Goal: Transaction & Acquisition: Purchase product/service

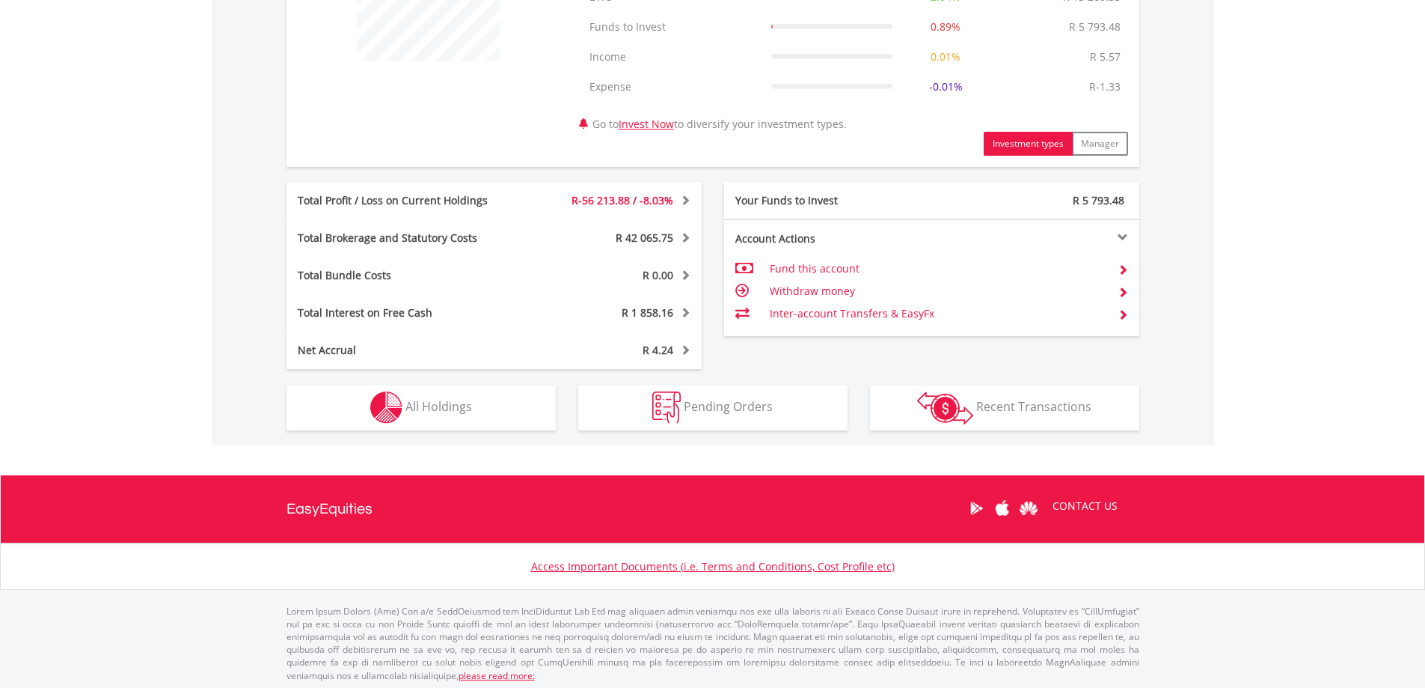
scroll to position [668, 0]
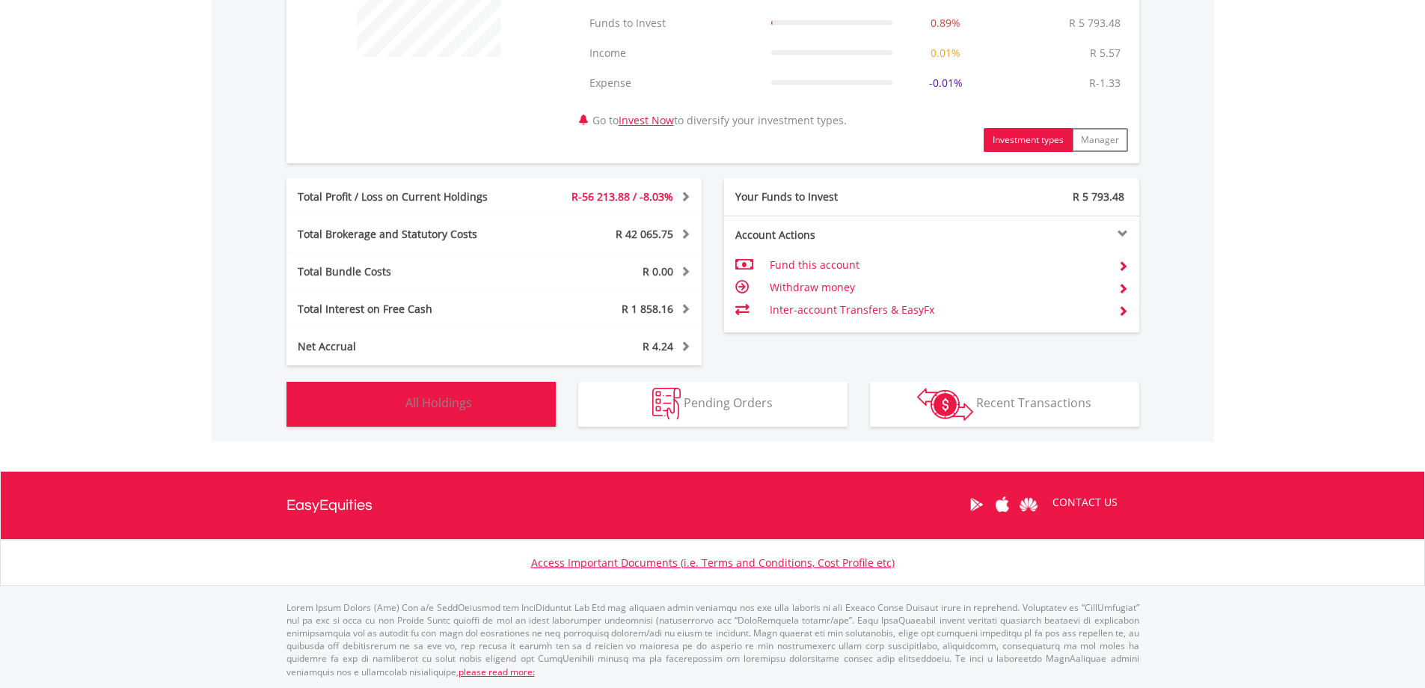
click at [515, 394] on button "Holdings All Holdings" at bounding box center [421, 404] width 269 height 45
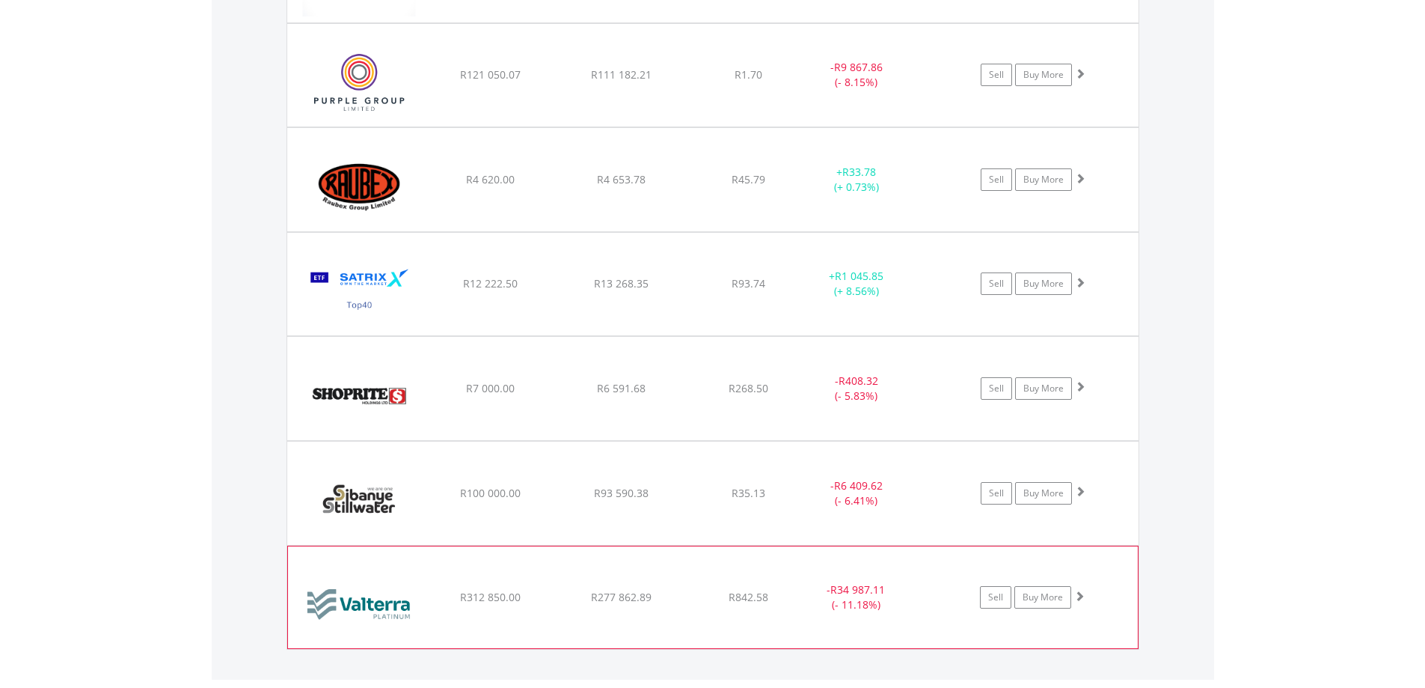
scroll to position [1909, 0]
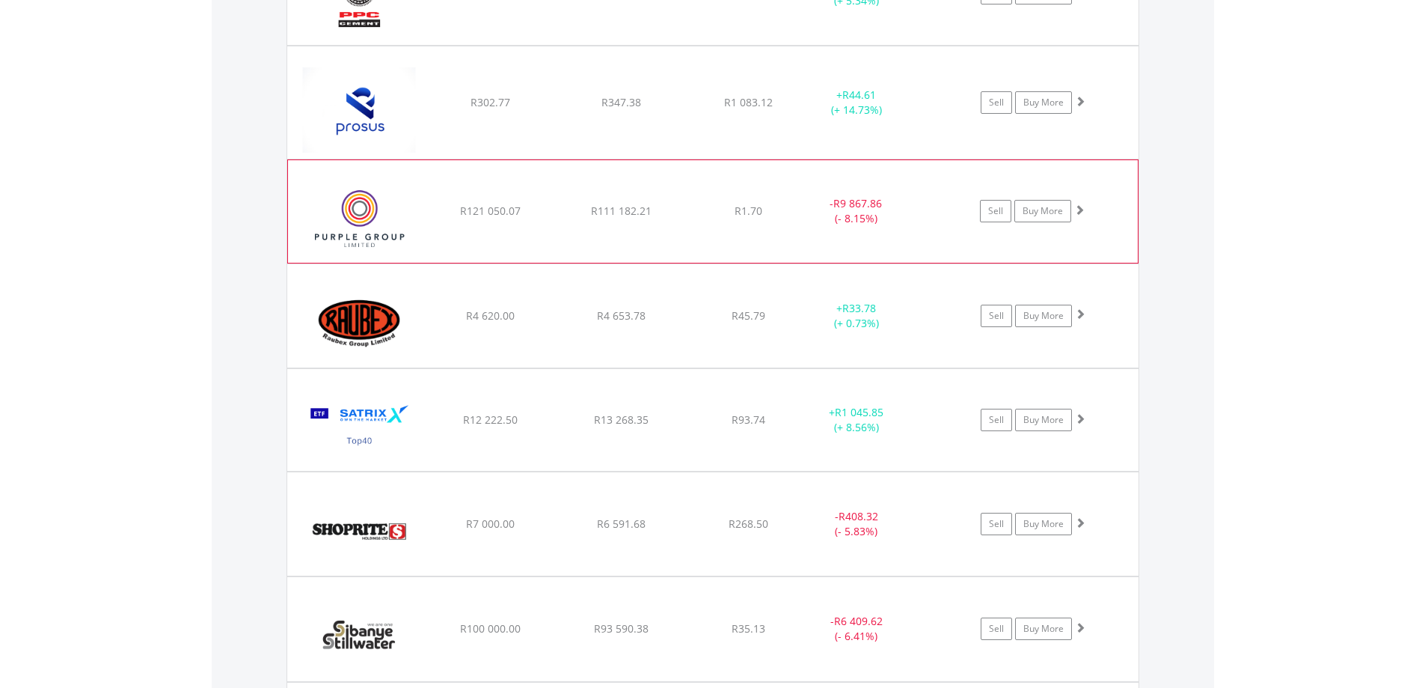
click at [1081, 212] on span at bounding box center [1079, 209] width 10 height 10
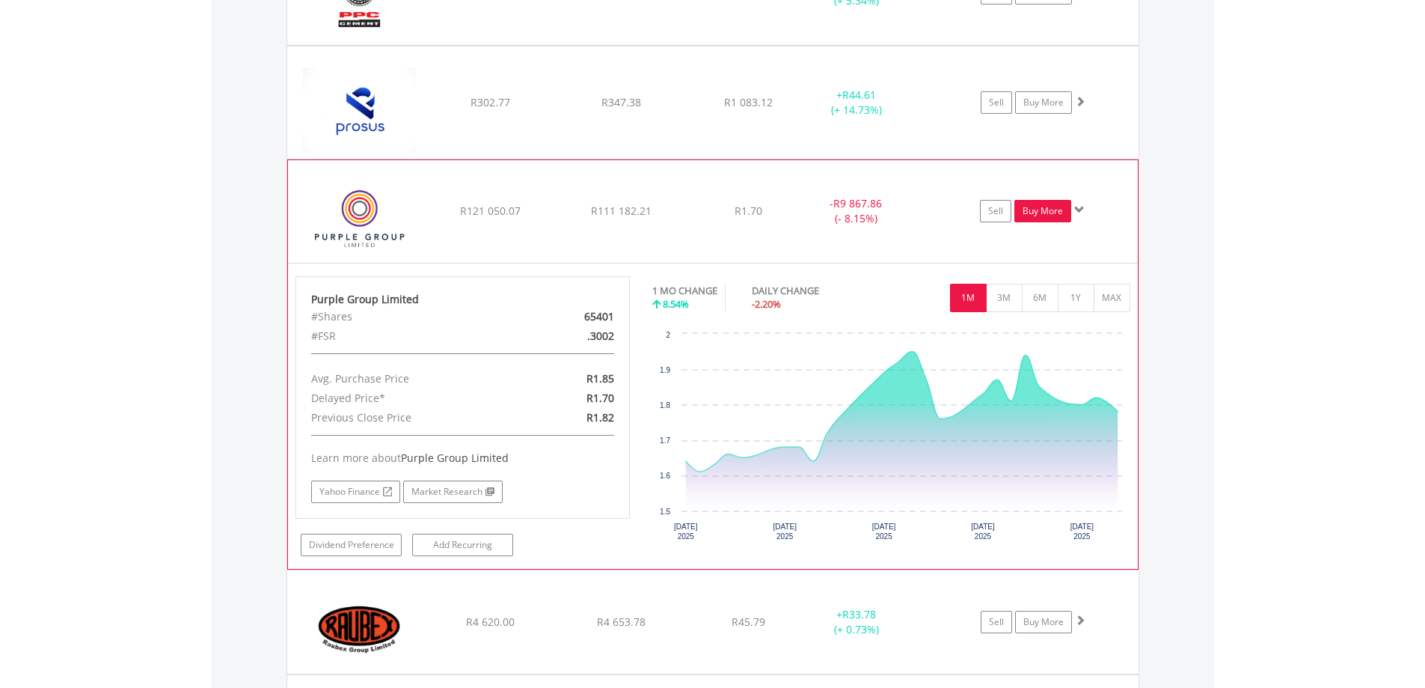
click at [1059, 209] on link "Buy More" at bounding box center [1043, 211] width 57 height 22
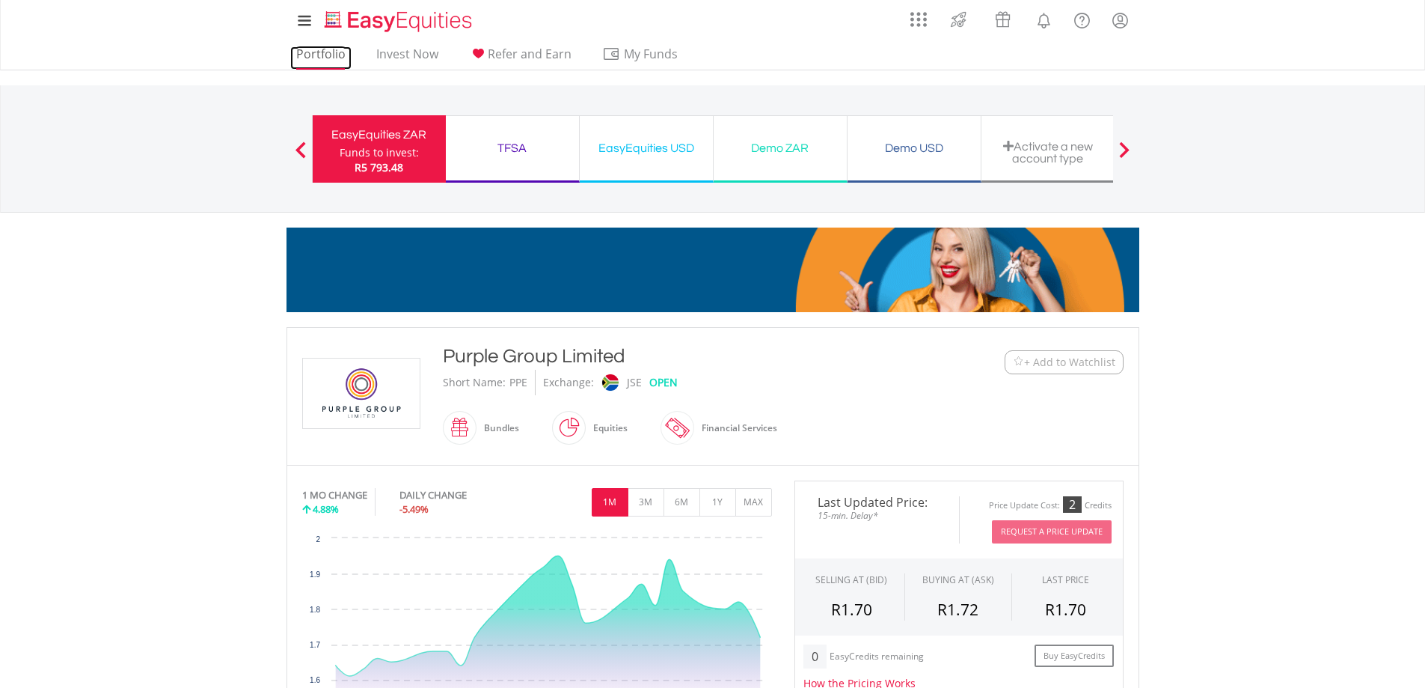
click at [325, 47] on link "Portfolio" at bounding box center [320, 57] width 61 height 23
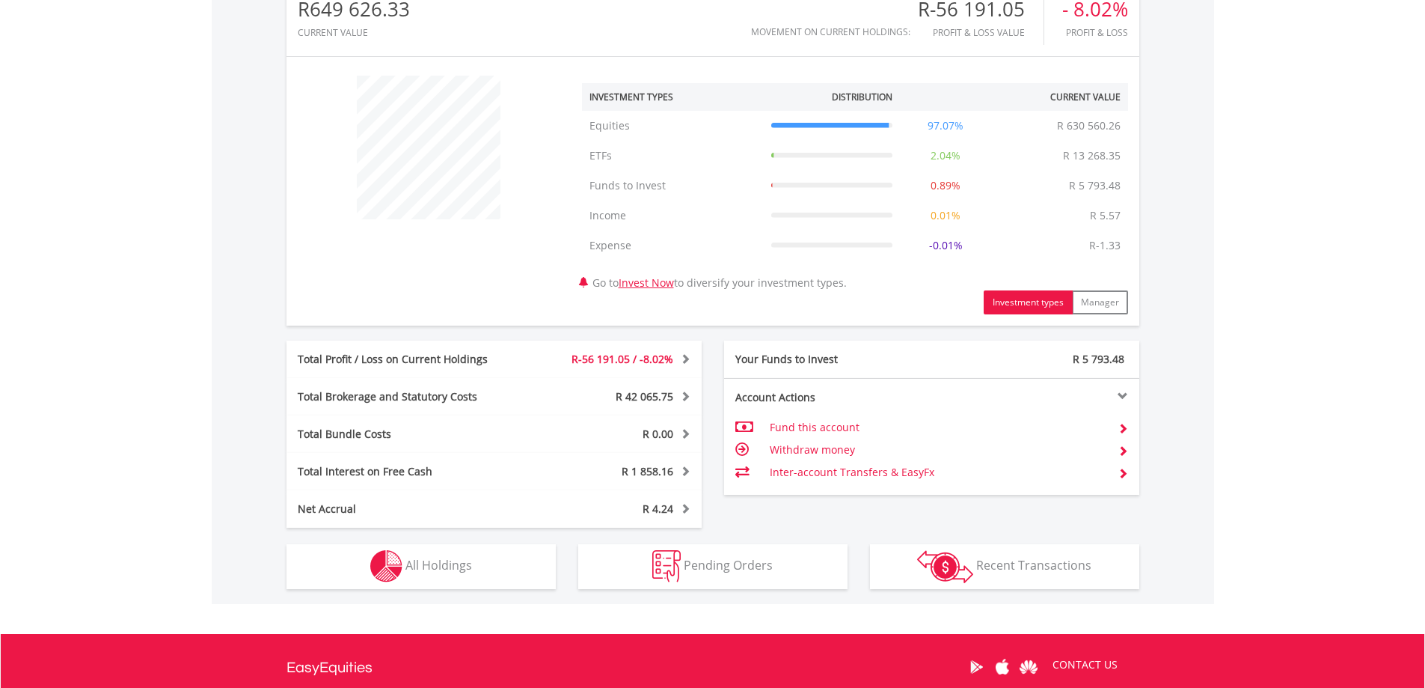
scroll to position [668, 0]
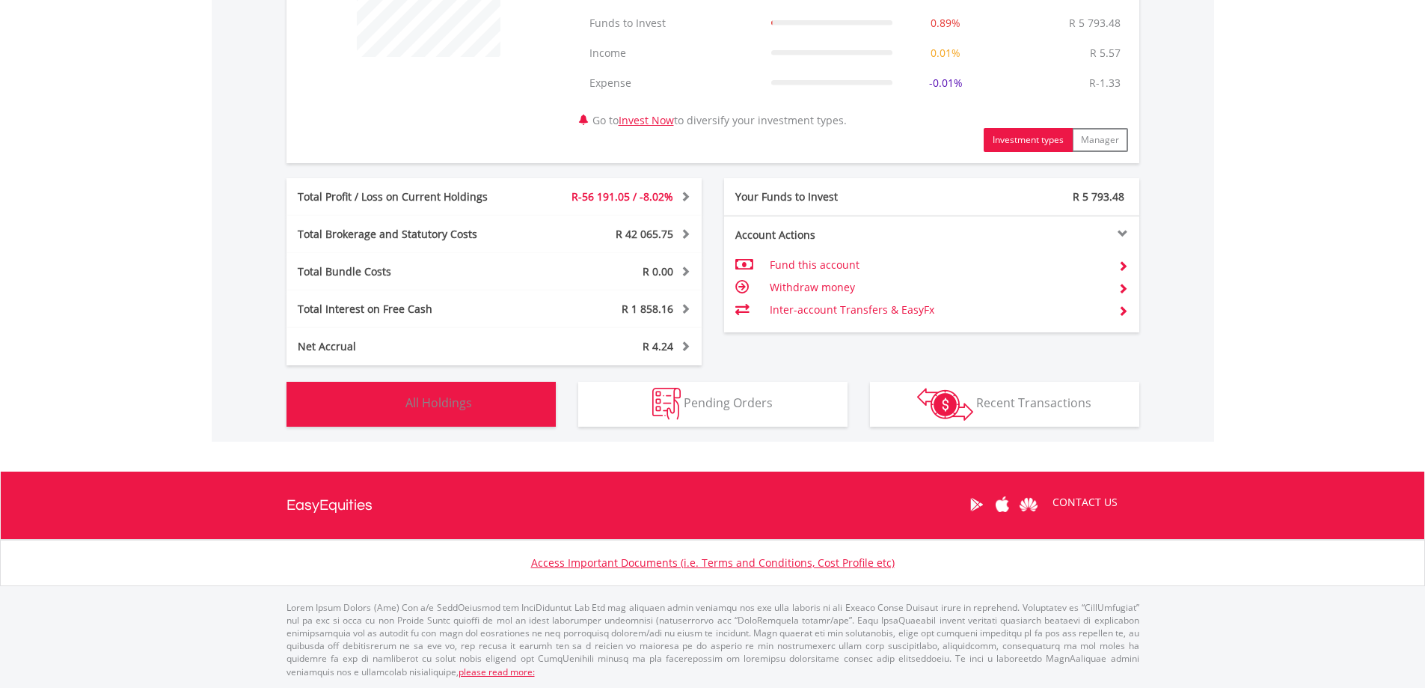
click at [444, 403] on span "All Holdings" at bounding box center [439, 402] width 67 height 16
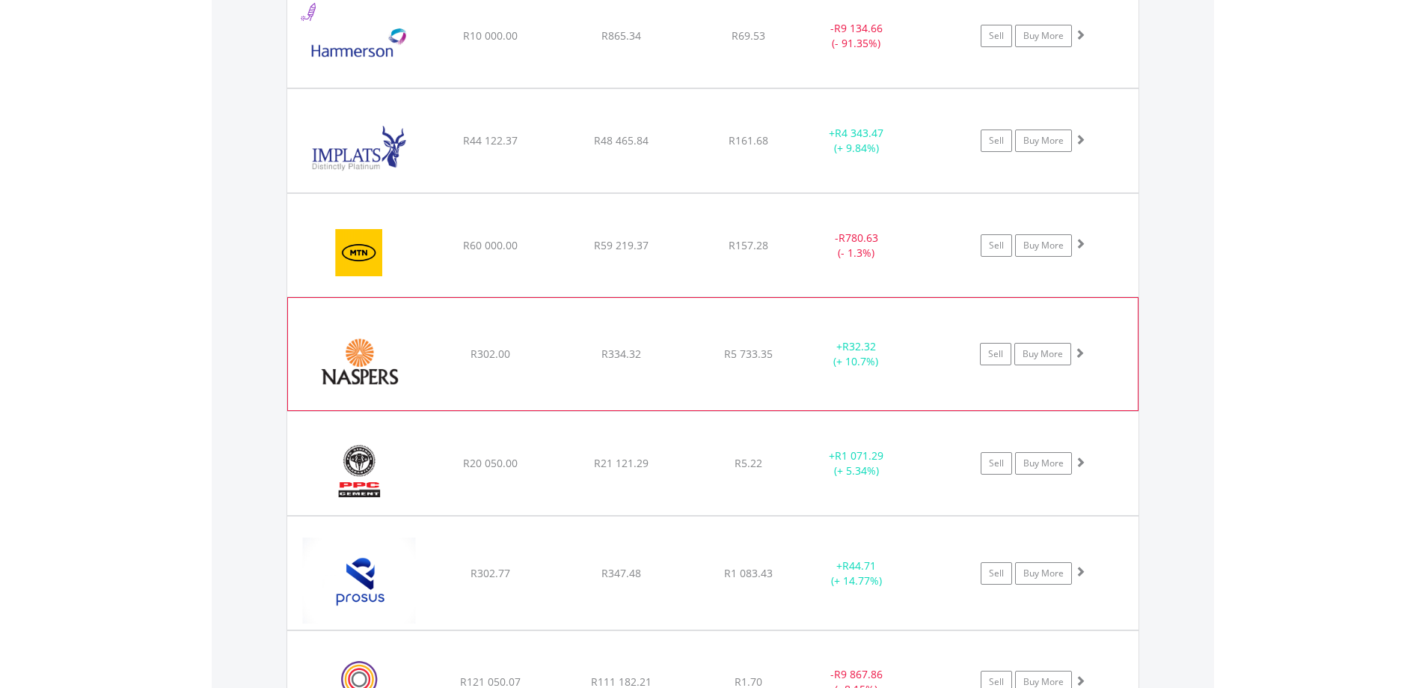
scroll to position [1289, 0]
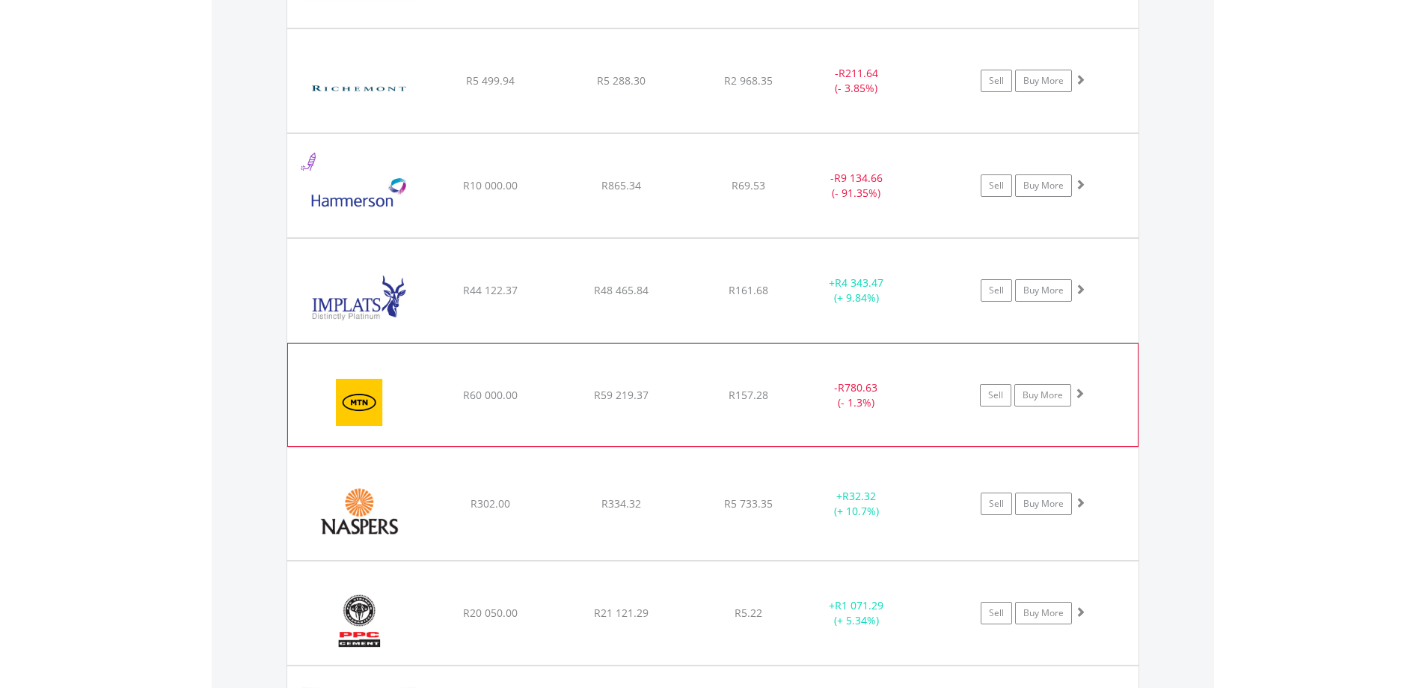
click at [1080, 397] on span at bounding box center [1079, 393] width 10 height 10
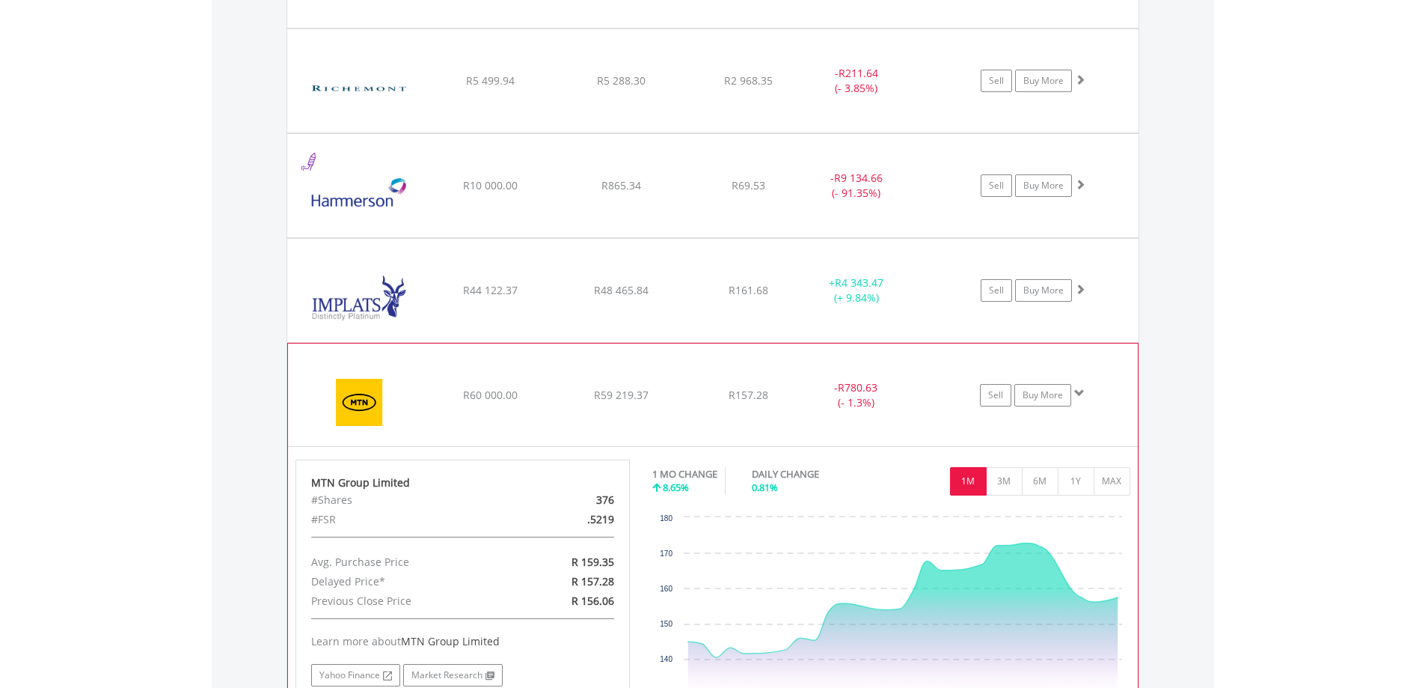
click at [1080, 397] on span at bounding box center [1079, 393] width 10 height 10
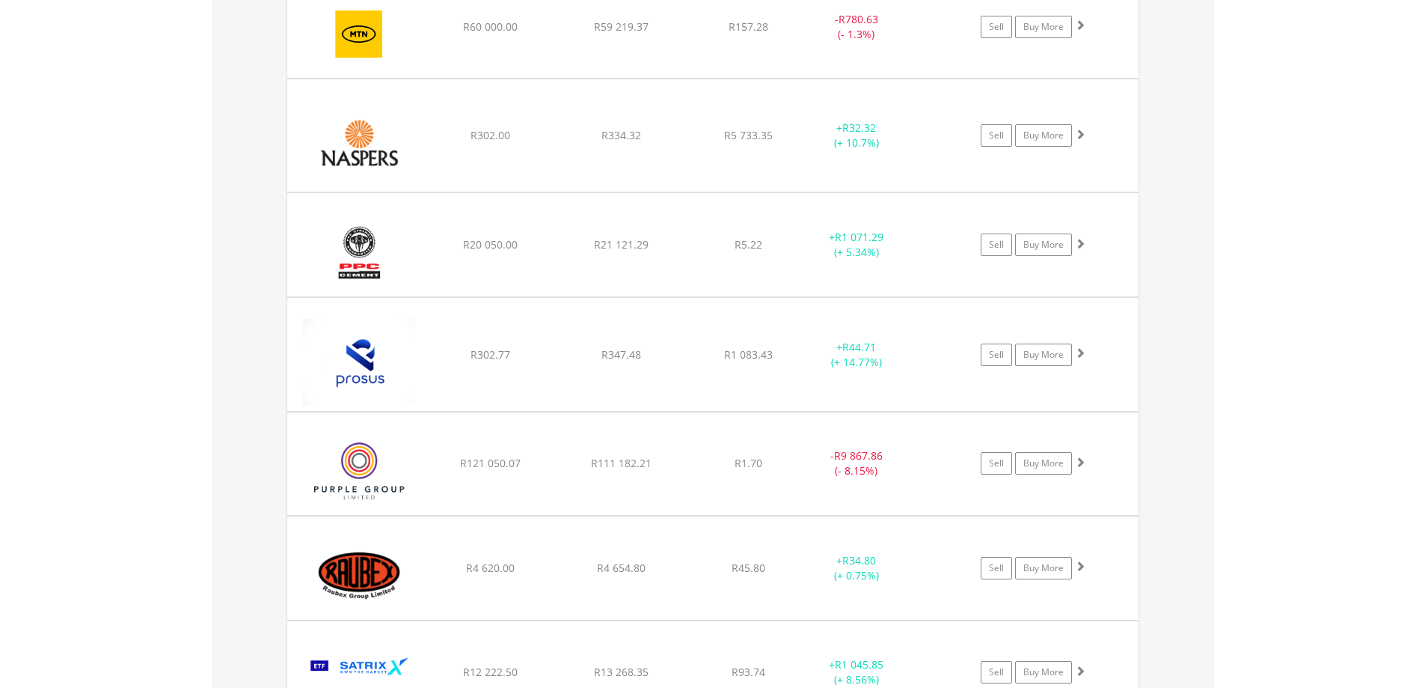
scroll to position [1663, 0]
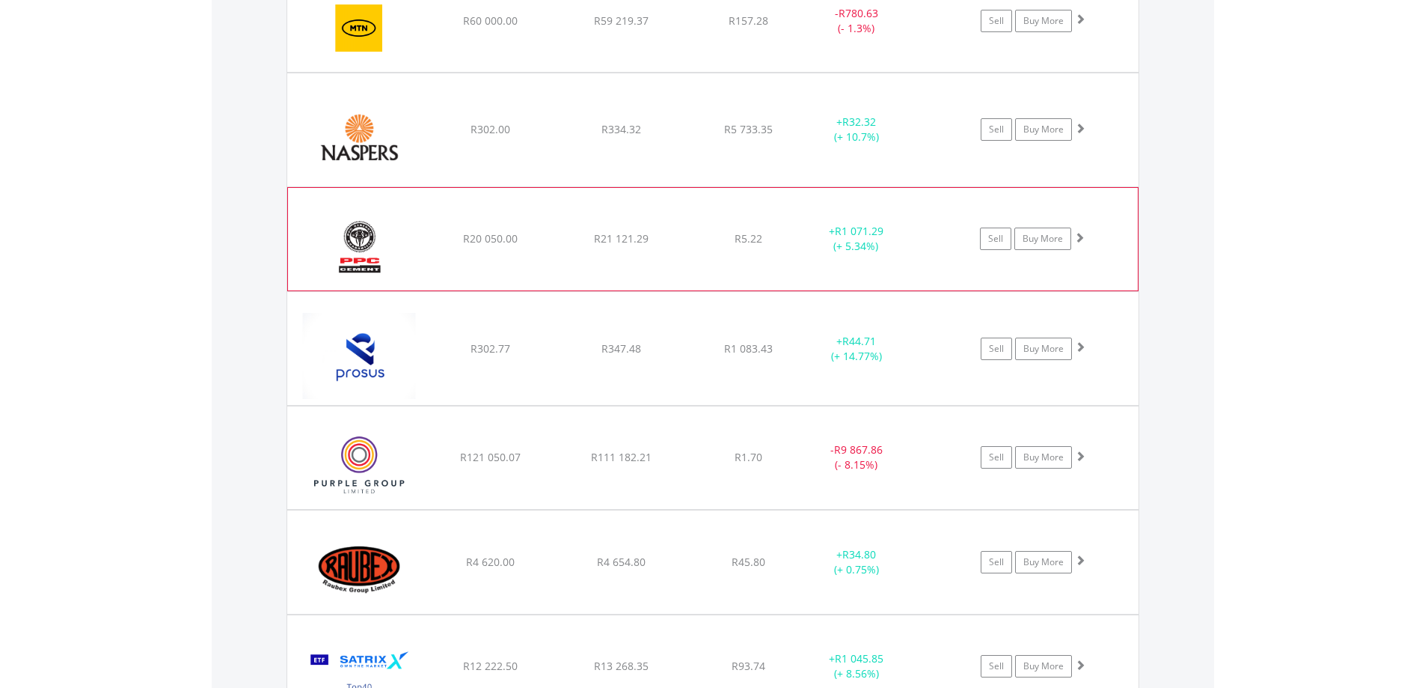
click at [1082, 239] on span at bounding box center [1079, 237] width 10 height 10
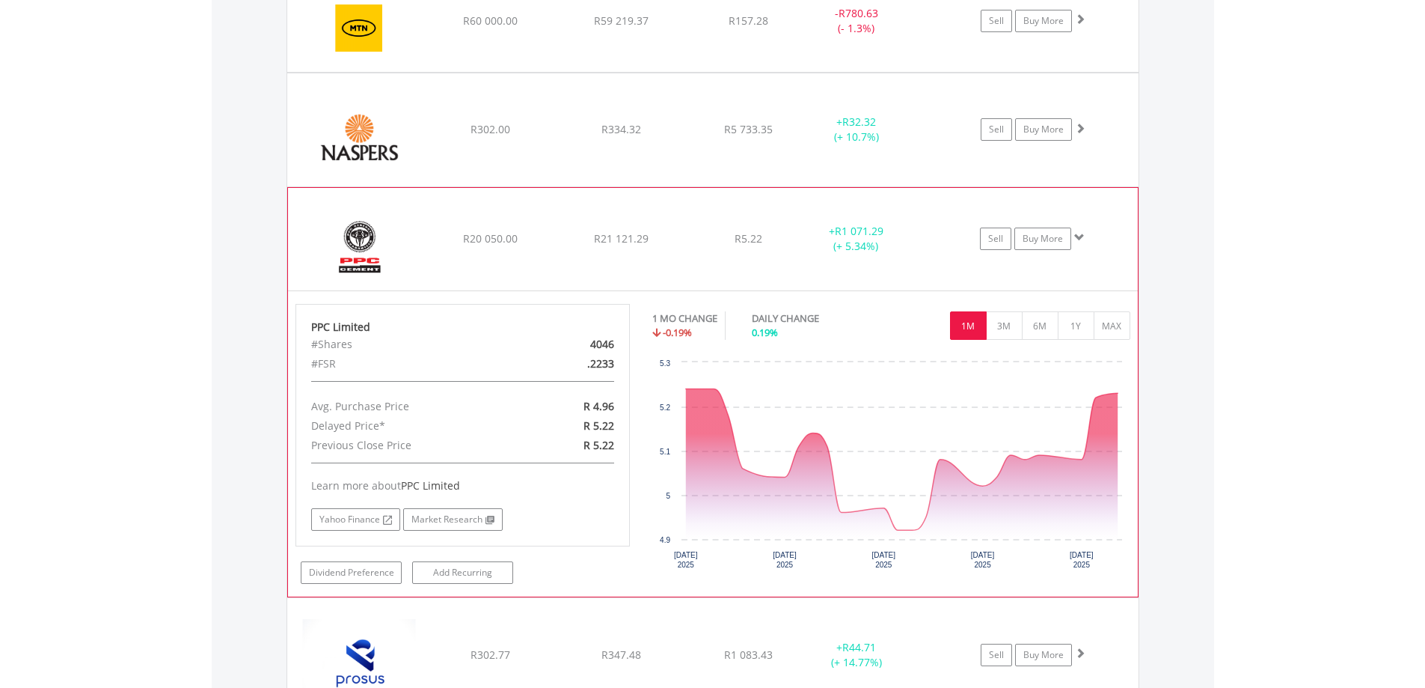
click at [1082, 239] on span at bounding box center [1079, 237] width 10 height 10
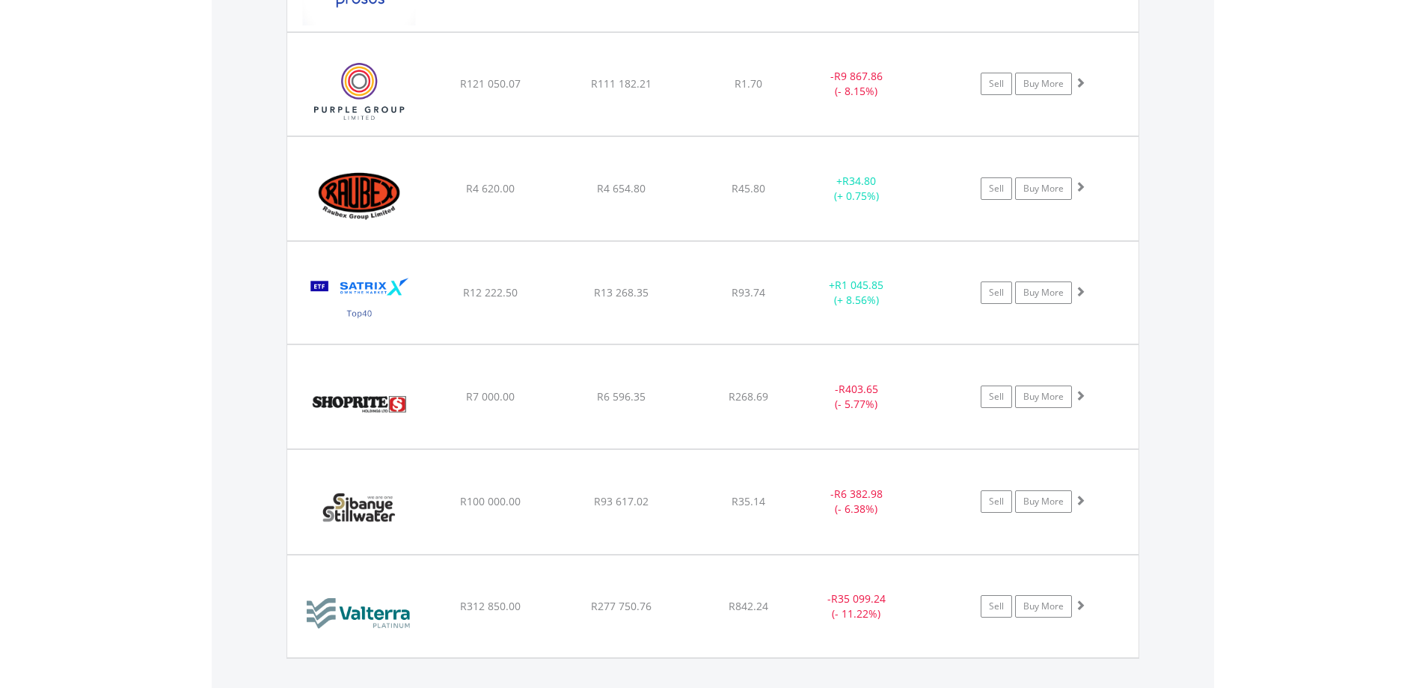
scroll to position [2037, 0]
click at [1080, 186] on span at bounding box center [1079, 185] width 10 height 10
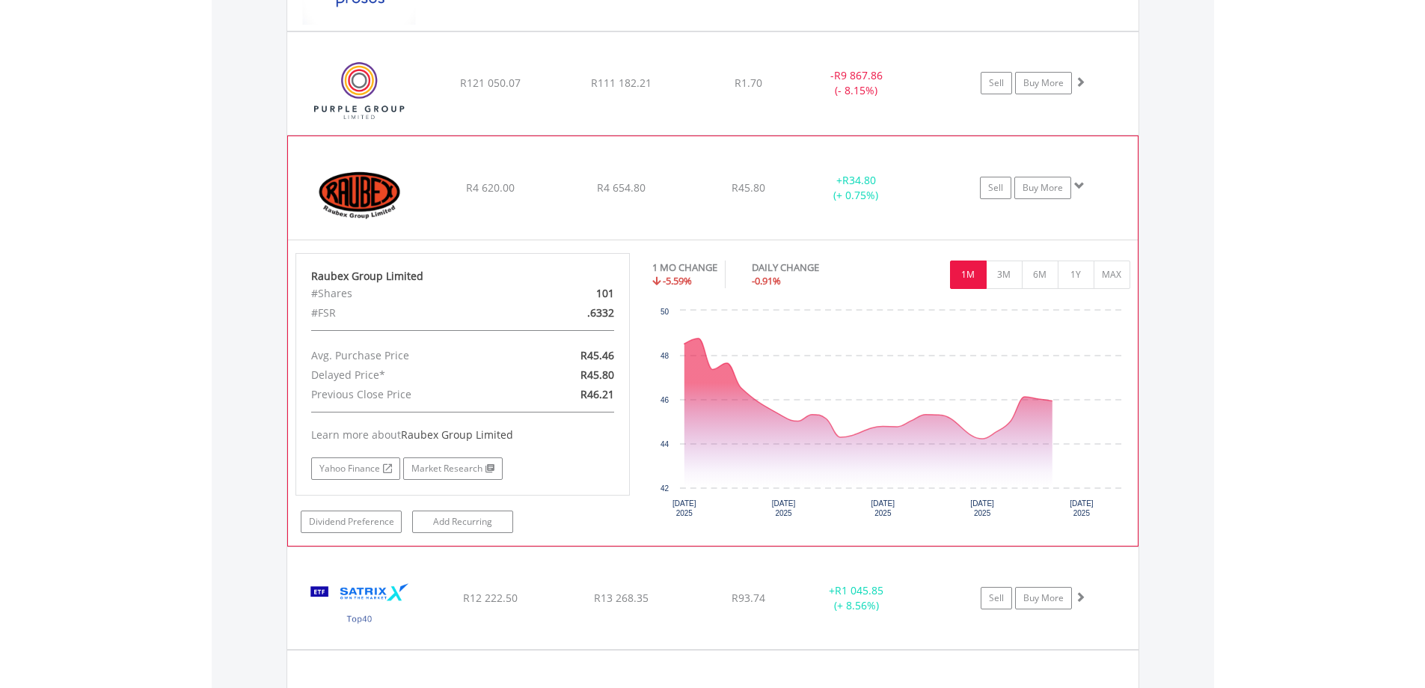
click at [1080, 186] on span at bounding box center [1079, 185] width 10 height 10
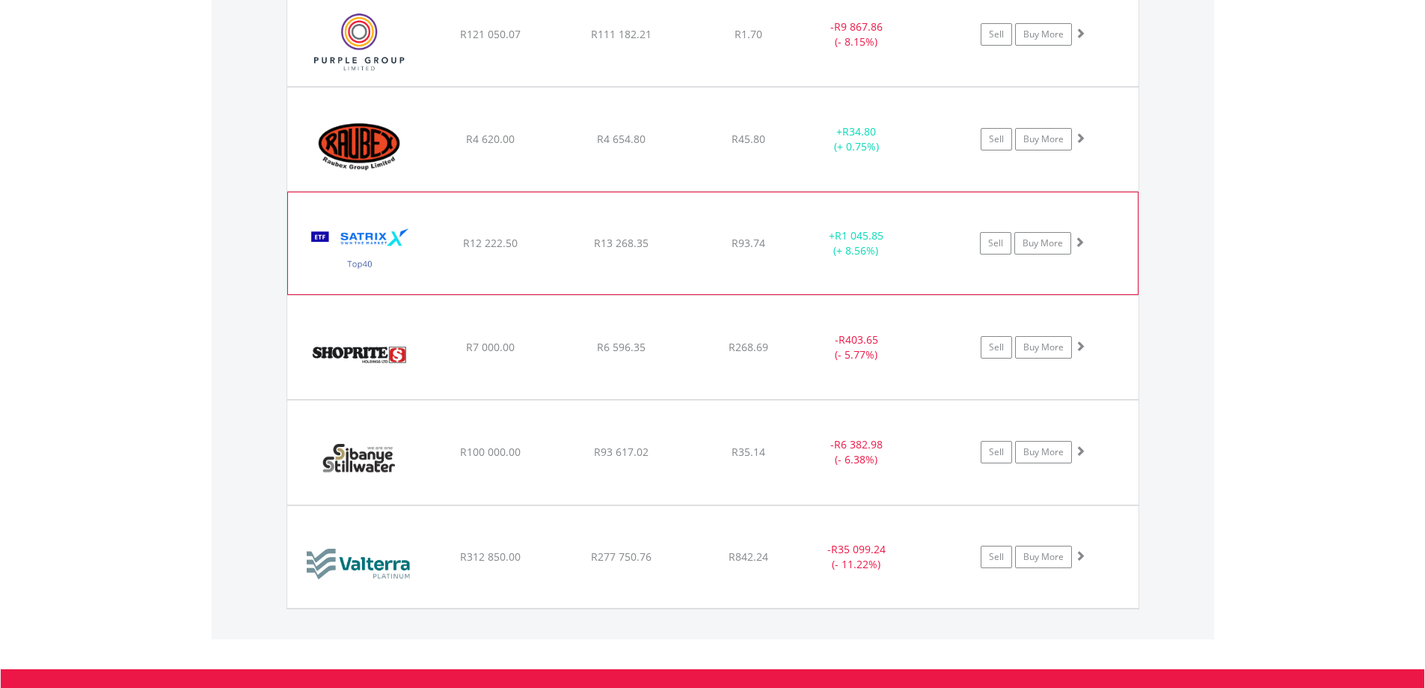
scroll to position [2112, 0]
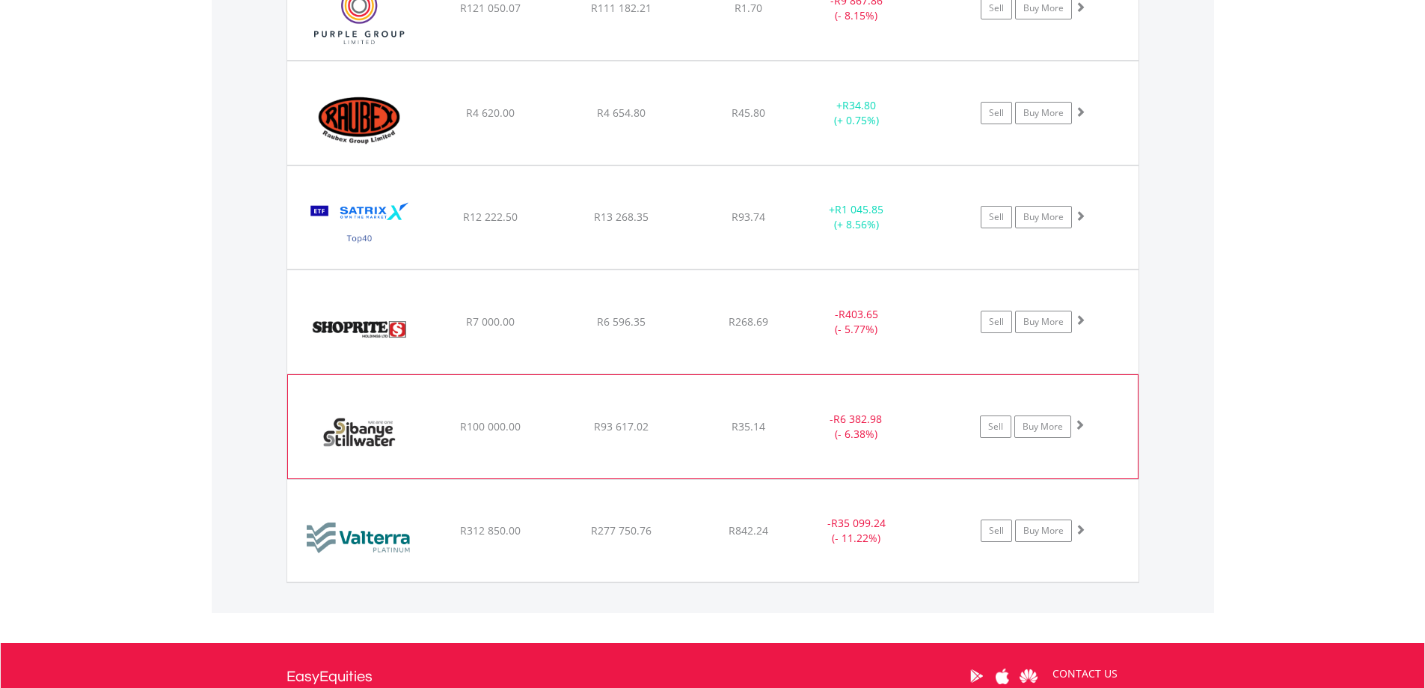
click at [1078, 423] on span at bounding box center [1079, 424] width 10 height 10
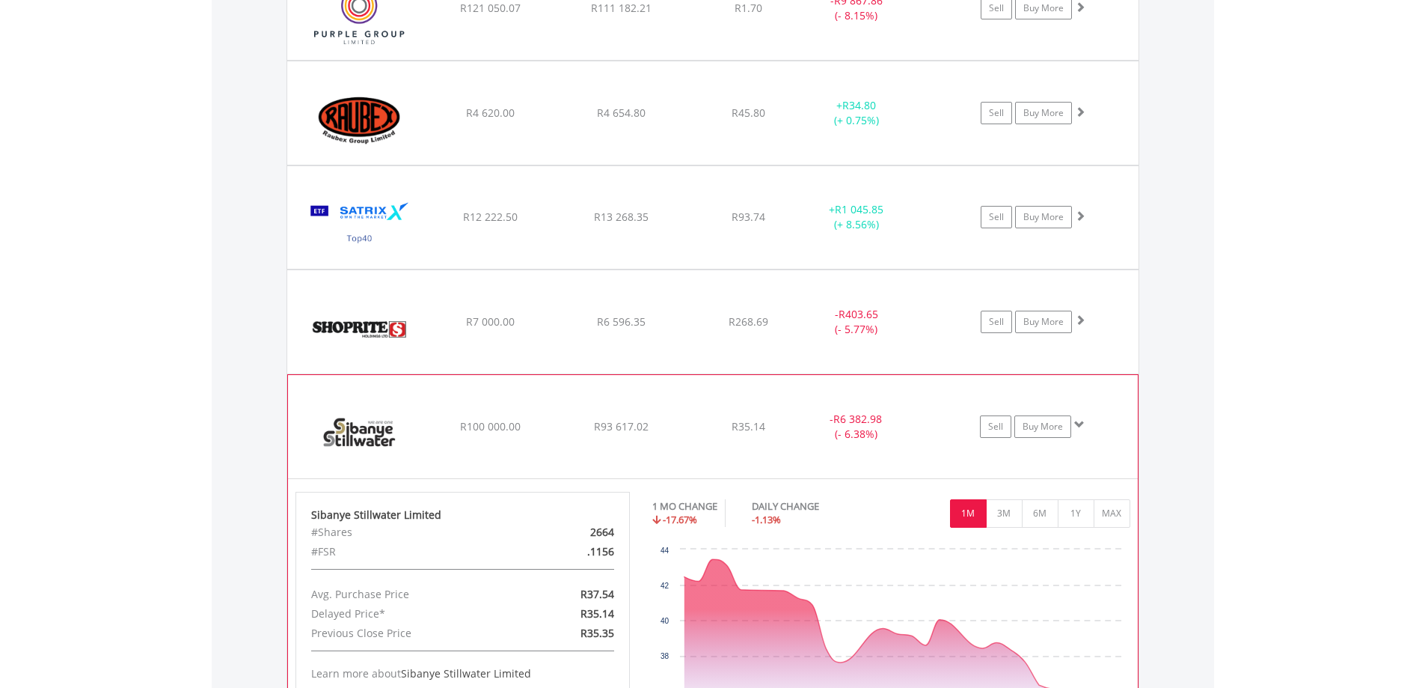
scroll to position [2262, 0]
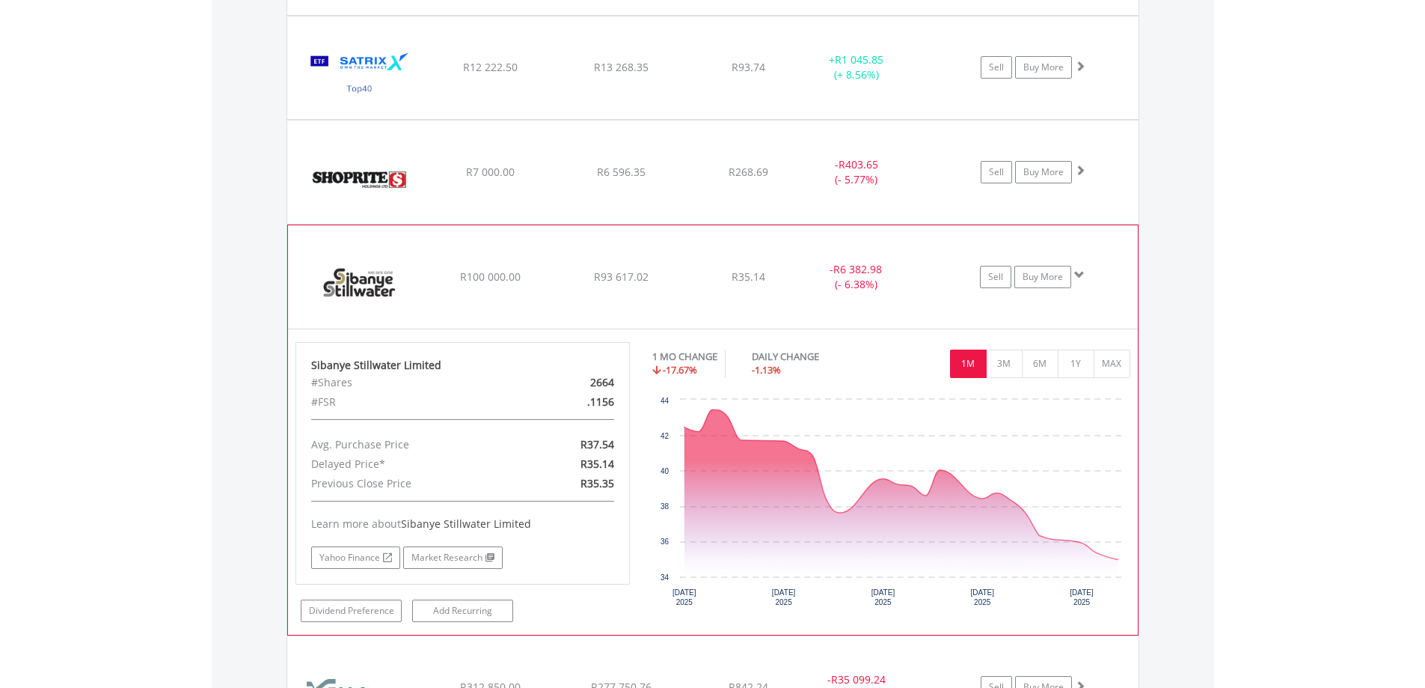
click at [1083, 275] on span at bounding box center [1079, 274] width 10 height 10
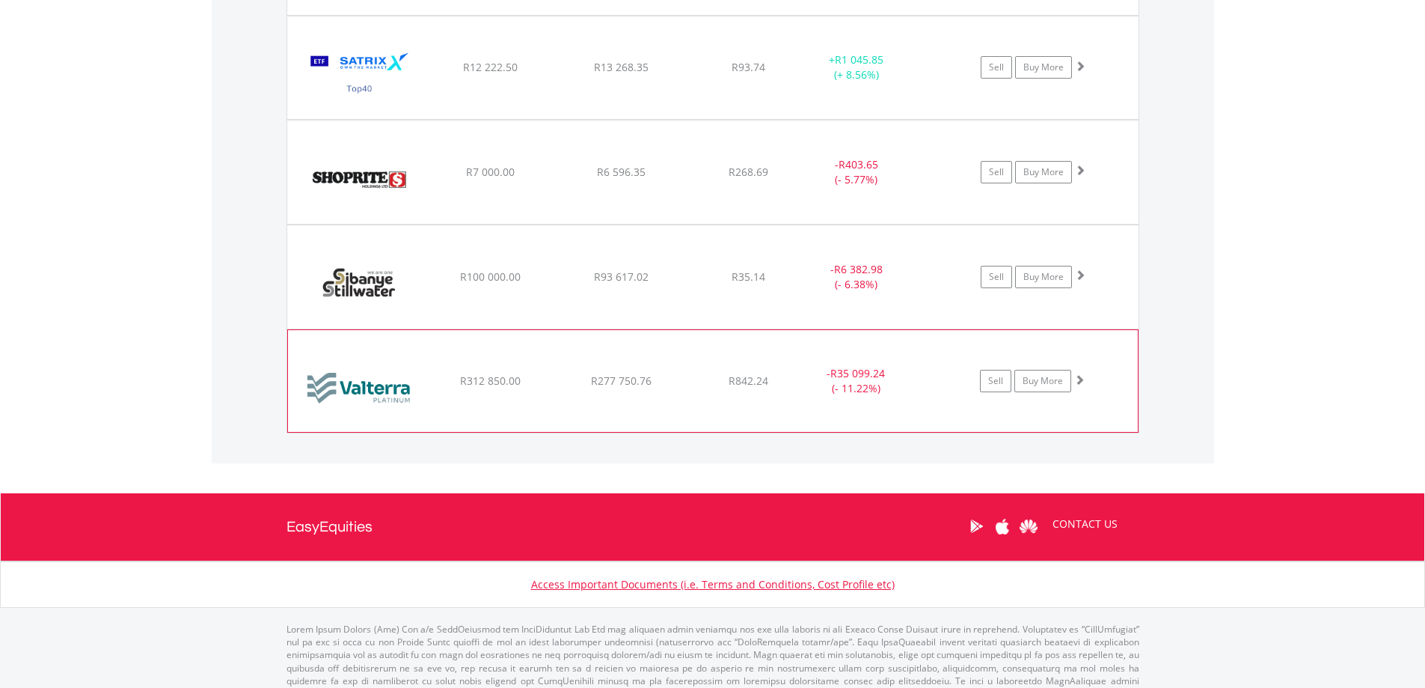
click at [1074, 374] on span at bounding box center [1079, 379] width 10 height 10
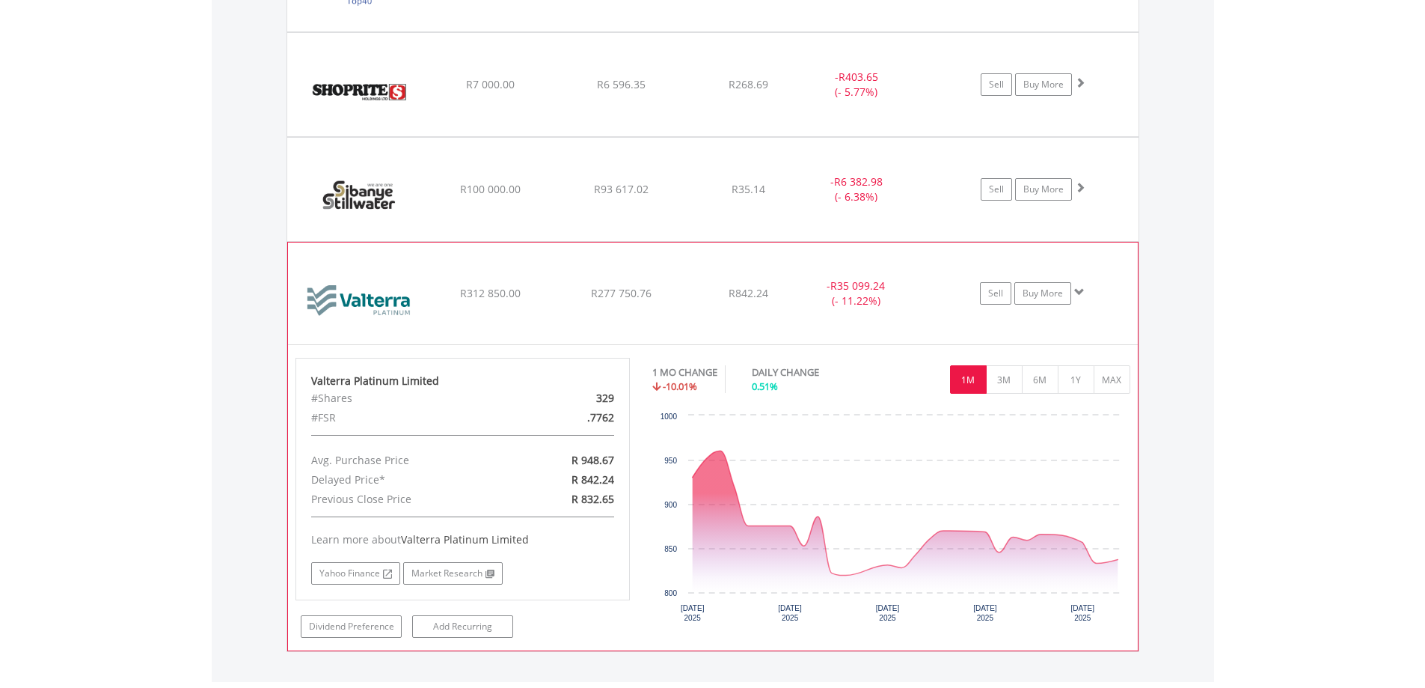
scroll to position [2486, 0]
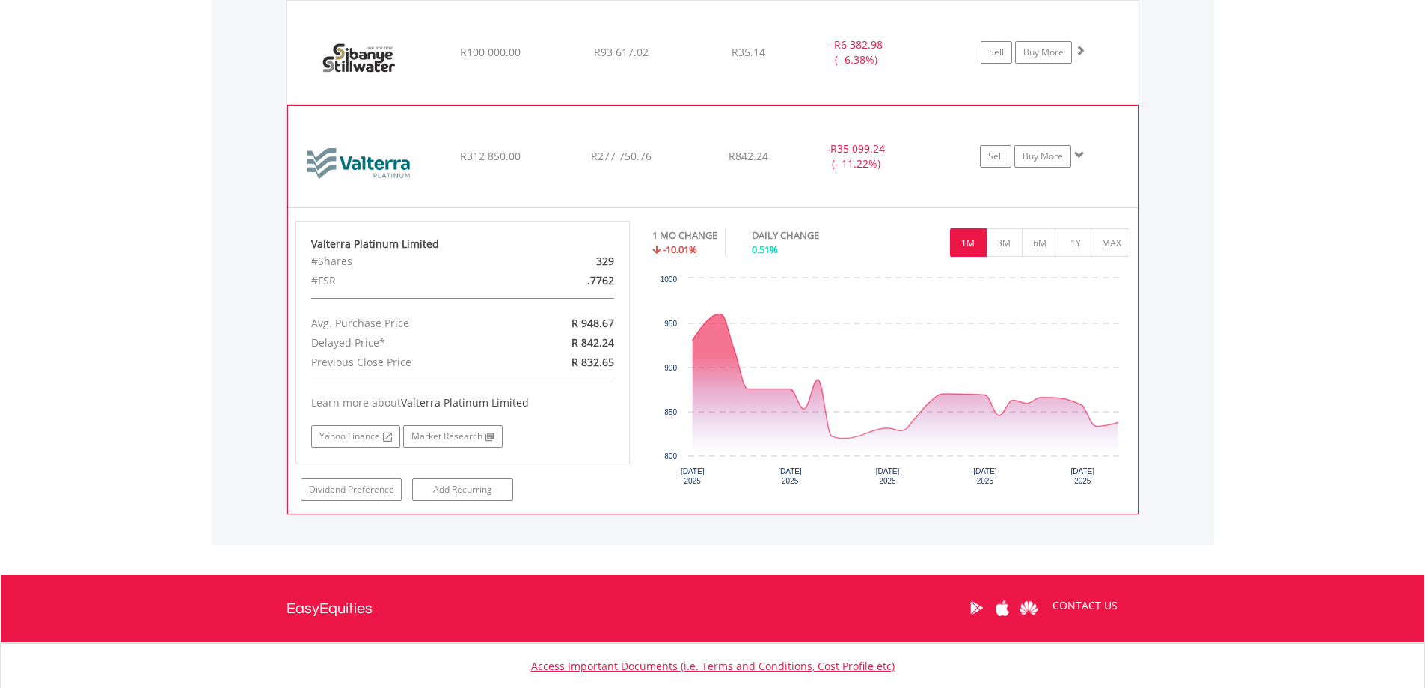
drag, startPoint x: 1077, startPoint y: 156, endPoint x: 976, endPoint y: 187, distance: 105.1
click at [1074, 156] on span at bounding box center [1079, 155] width 10 height 10
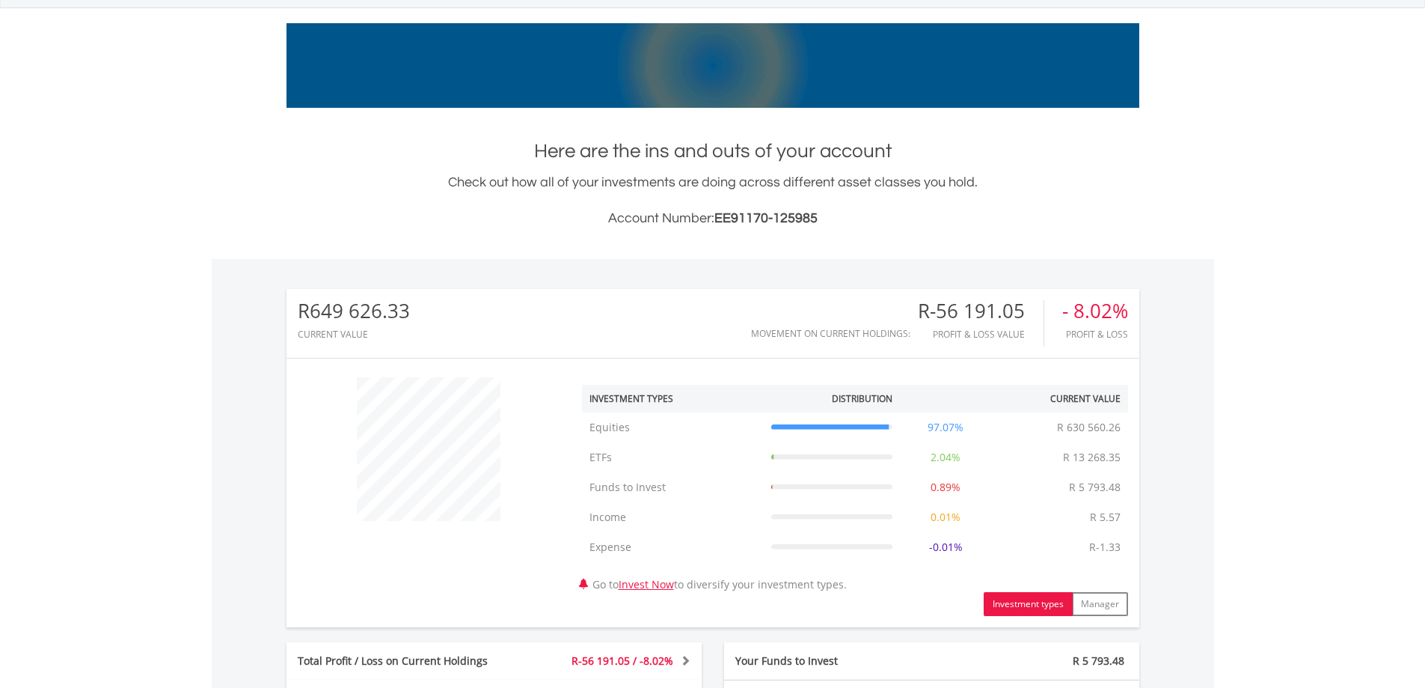
scroll to position [114, 0]
